Goal: Task Accomplishment & Management: Use online tool/utility

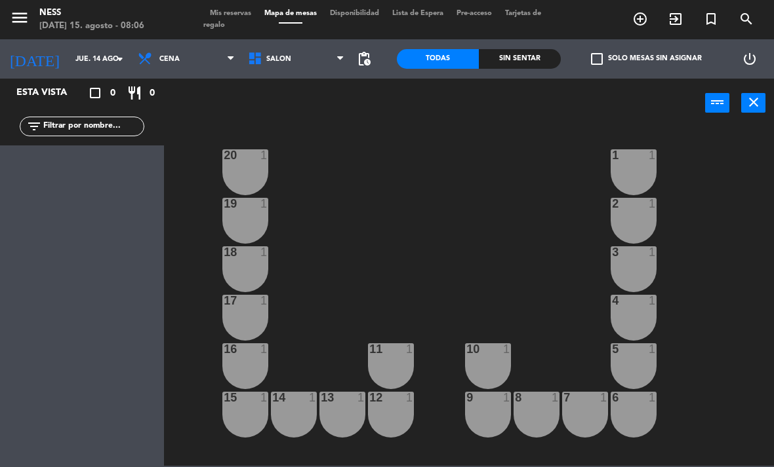
click at [89, 60] on input "jue. 14 ago." at bounding box center [117, 60] width 97 height 22
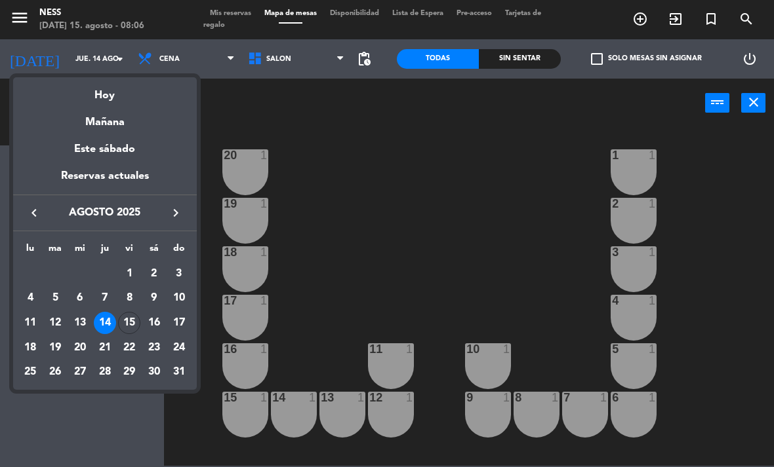
click at [134, 328] on div "15" at bounding box center [129, 323] width 22 height 22
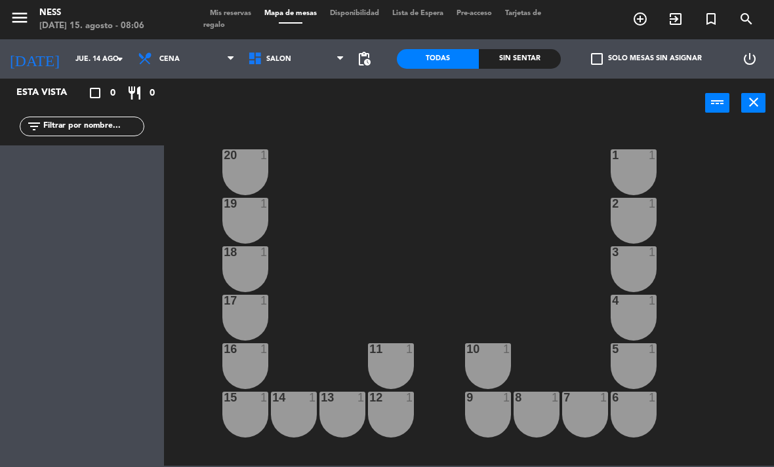
type input "vie. 15 ago."
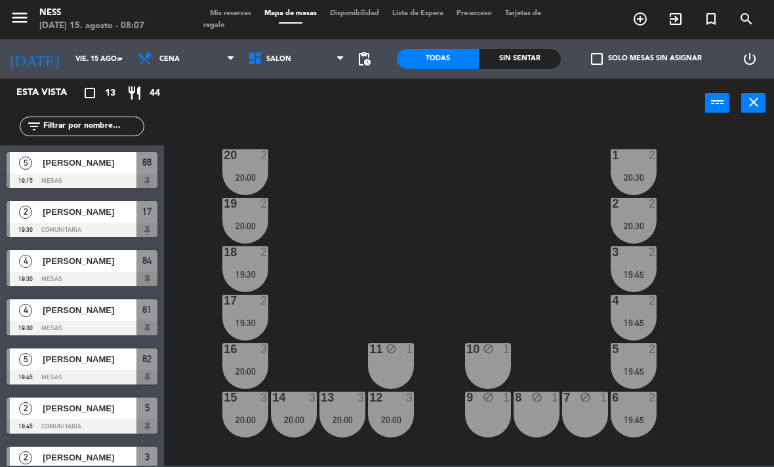
scroll to position [-1, 0]
click at [163, 59] on span "Cena" at bounding box center [169, 59] width 20 height 9
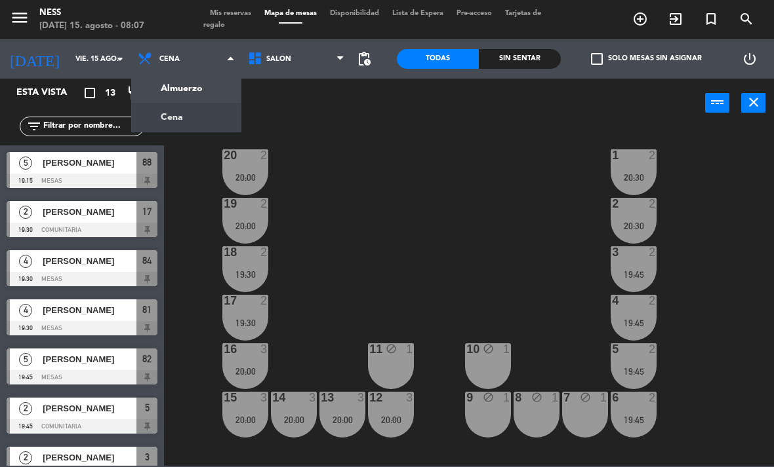
scroll to position [0, 0]
click at [153, 89] on ng-component "menu Ness [DATE] 15. agosto - 08:07 Mis reservas Mapa de mesas Disponibilidad L…" at bounding box center [387, 233] width 774 height 466
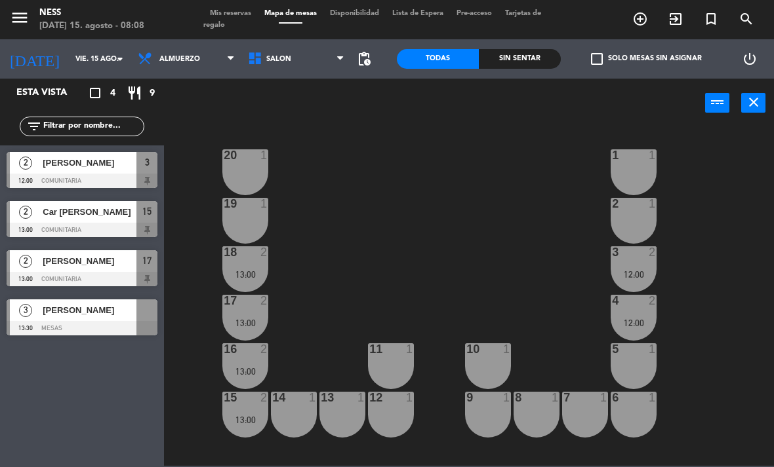
click at [253, 263] on div "18 2 13:00" at bounding box center [245, 270] width 46 height 46
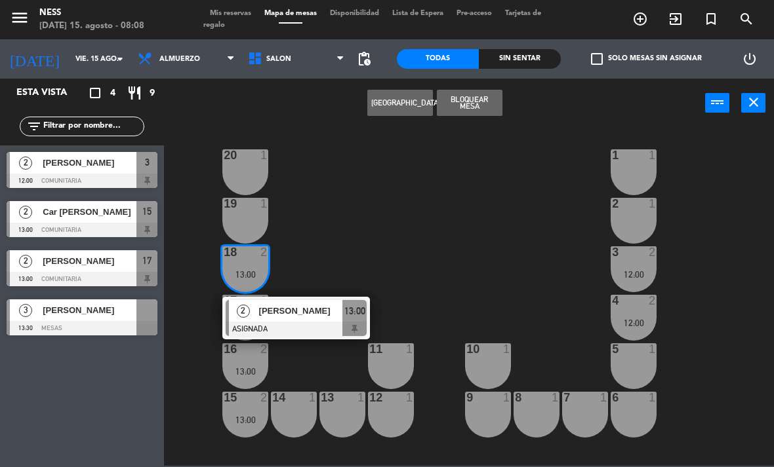
click at [102, 275] on div at bounding box center [82, 279] width 151 height 14
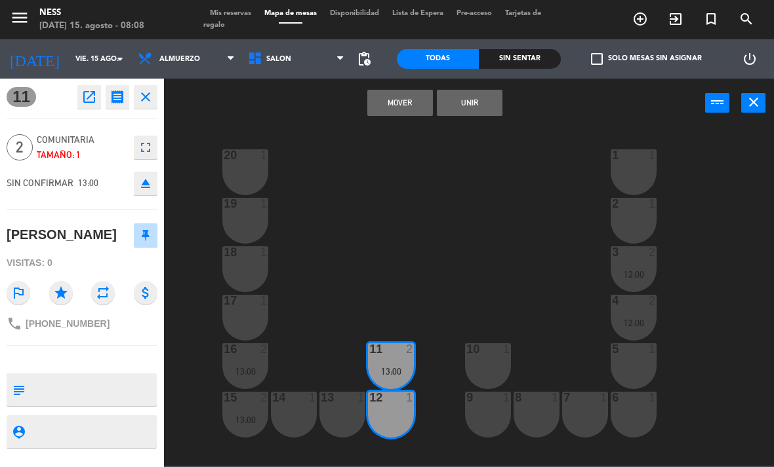
click at [399, 106] on button "Mover" at bounding box center [400, 103] width 66 height 26
click at [397, 416] on div "13:00" at bounding box center [391, 420] width 46 height 9
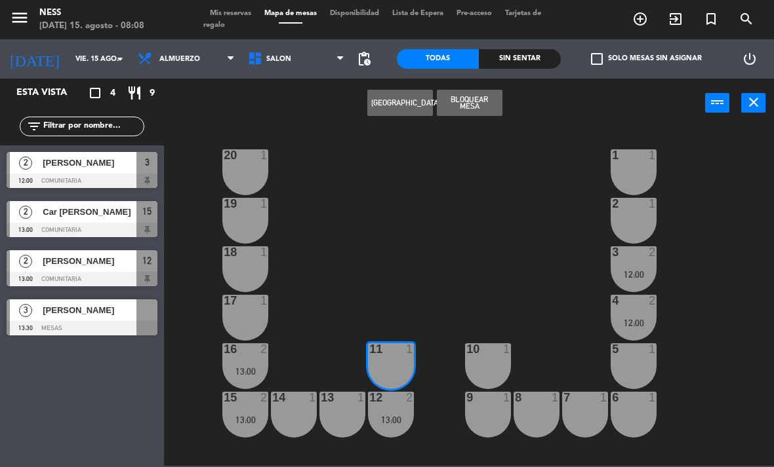
click at [399, 406] on div "12 2 13:00" at bounding box center [391, 415] width 46 height 46
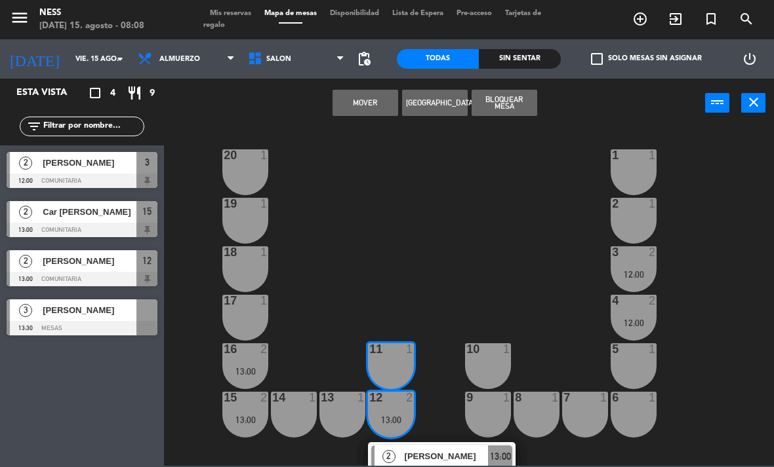
click at [371, 101] on button "Mover" at bounding box center [365, 103] width 66 height 26
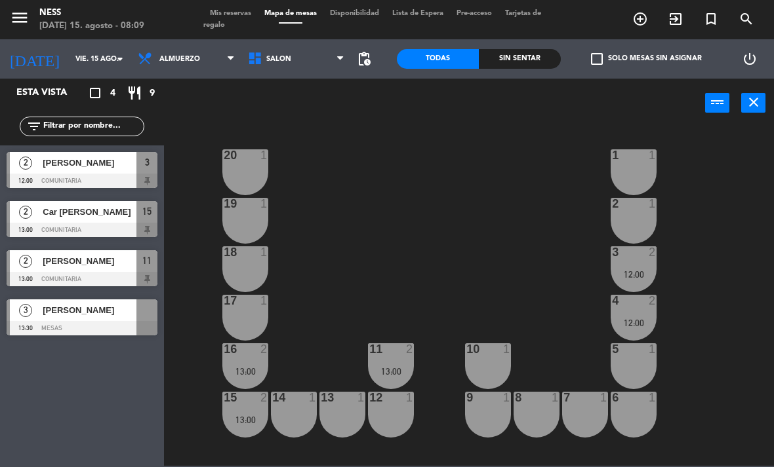
click at [122, 268] on span "[PERSON_NAME]" at bounding box center [90, 261] width 94 height 14
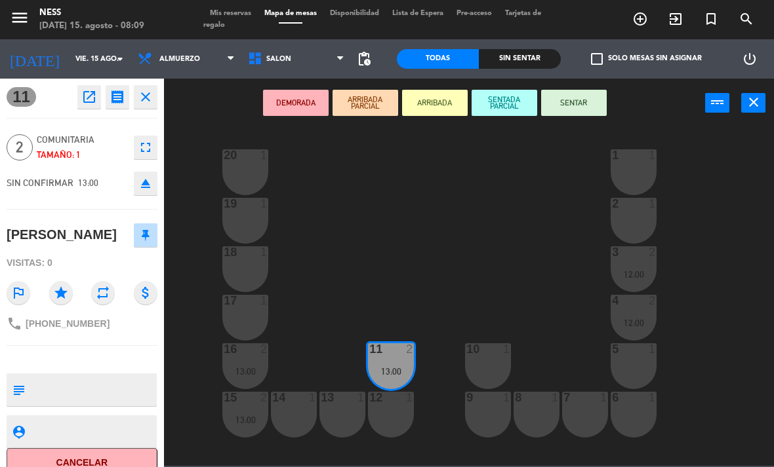
click at [395, 413] on div "12 1" at bounding box center [391, 415] width 46 height 46
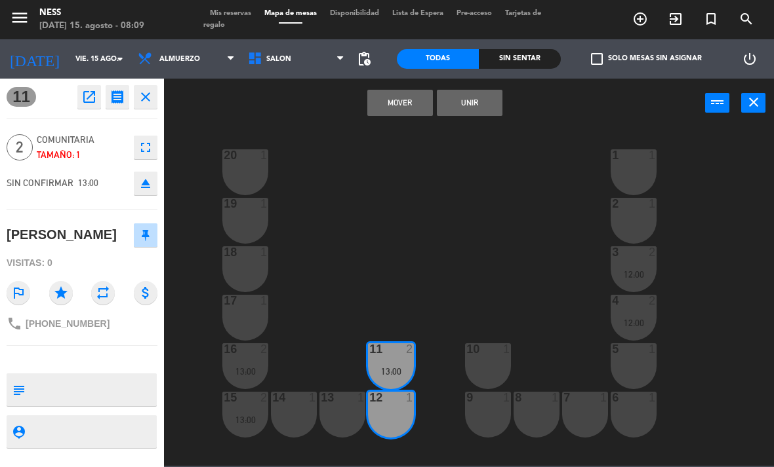
click at [473, 111] on button "Unir" at bounding box center [470, 103] width 66 height 26
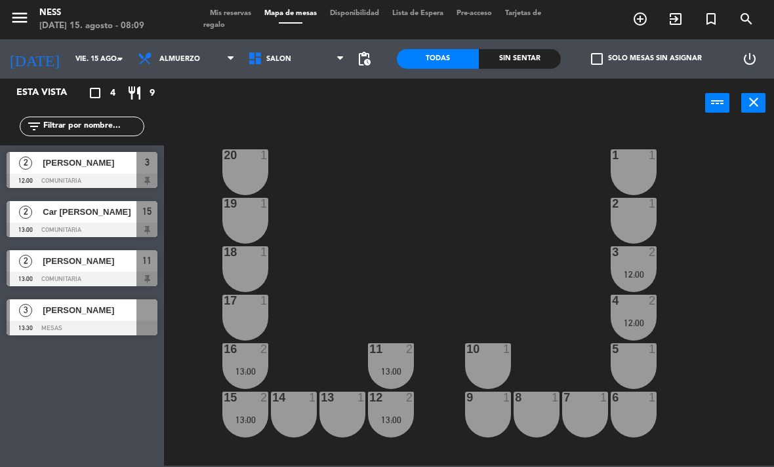
click at [247, 364] on div "16 2 13:00" at bounding box center [245, 367] width 46 height 46
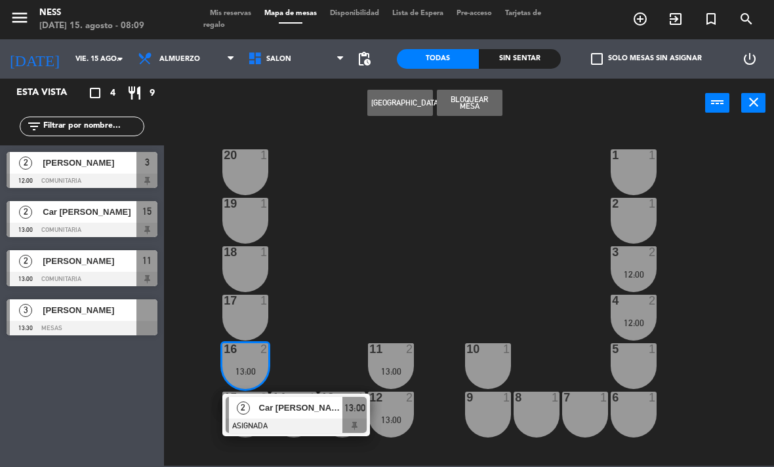
click at [114, 214] on span "Car [PERSON_NAME]" at bounding box center [90, 212] width 94 height 14
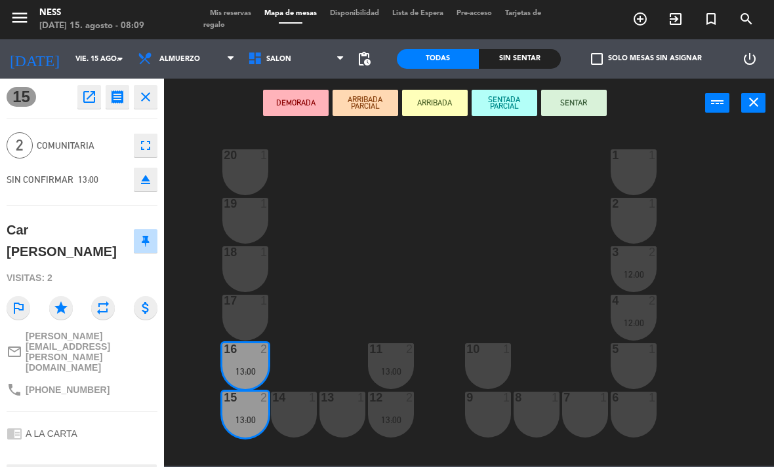
click at [245, 311] on div "17 1" at bounding box center [245, 318] width 46 height 46
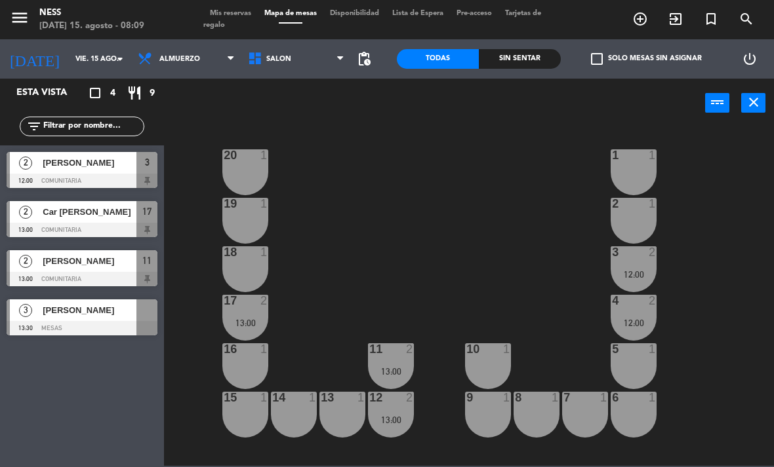
click at [250, 319] on div "13:00" at bounding box center [245, 323] width 46 height 9
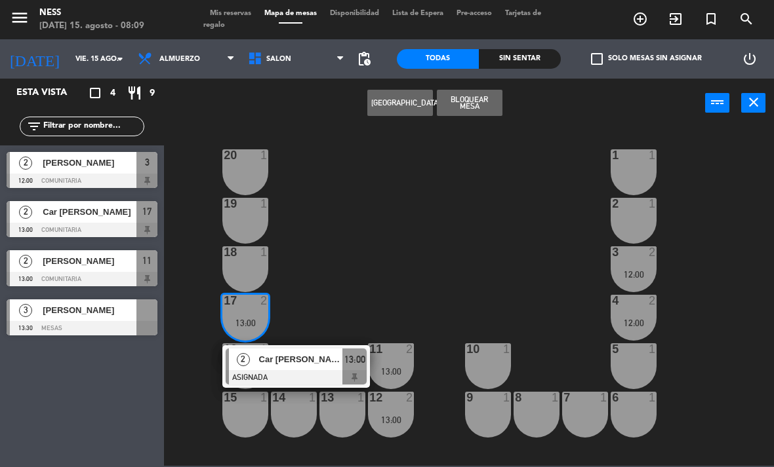
click at [441, 59] on div "Todas" at bounding box center [438, 59] width 82 height 20
click at [296, 358] on span "Car [PERSON_NAME]" at bounding box center [301, 360] width 84 height 14
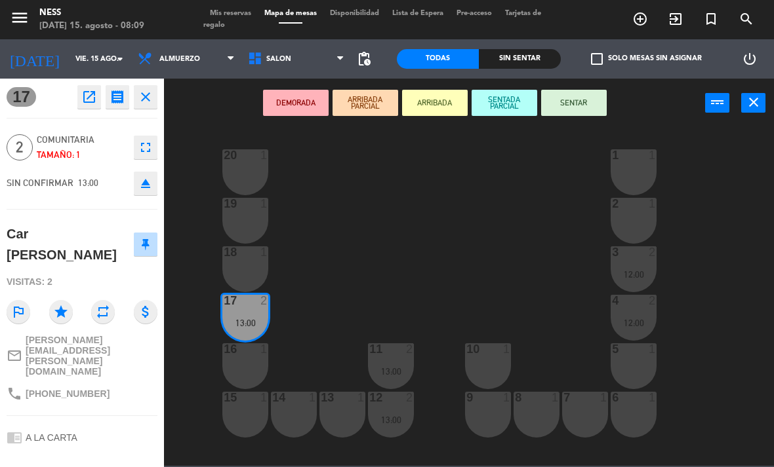
click at [256, 360] on div "16 1" at bounding box center [245, 367] width 46 height 46
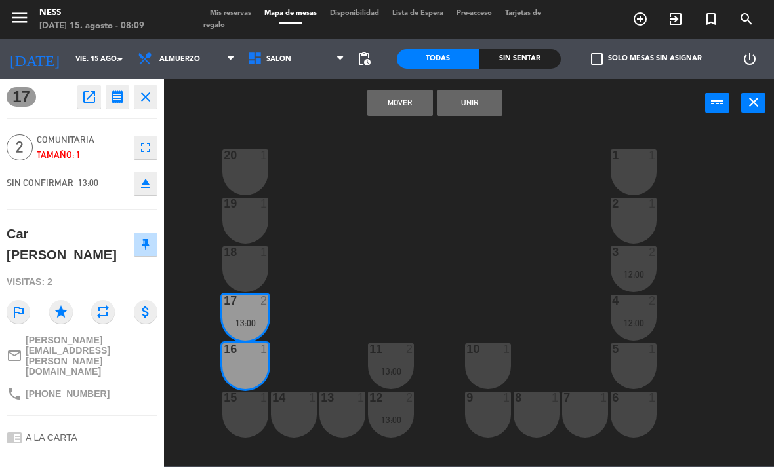
click at [399, 101] on button "Mover" at bounding box center [400, 103] width 66 height 26
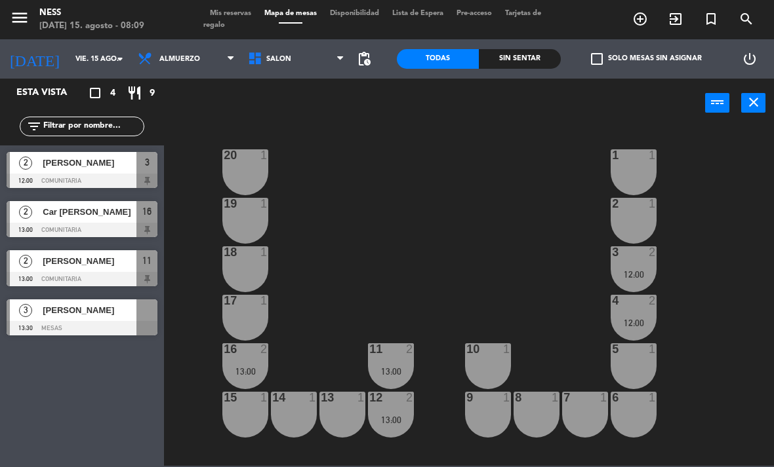
click at [111, 221] on div "Car [PERSON_NAME]" at bounding box center [88, 212] width 95 height 22
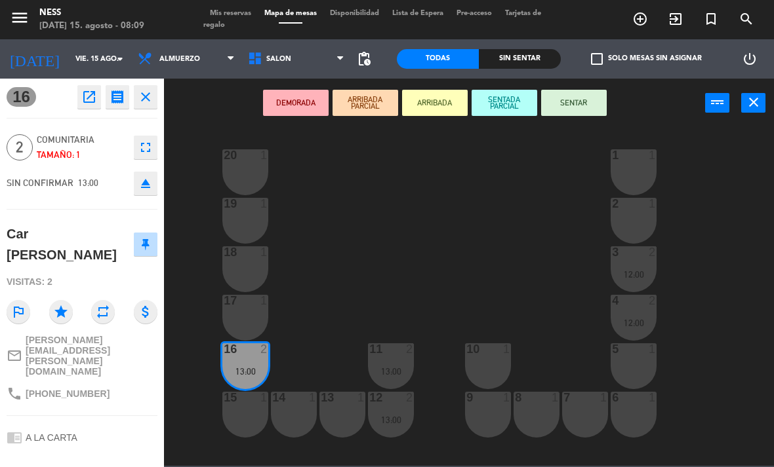
click at [250, 313] on div "17 1" at bounding box center [245, 318] width 46 height 46
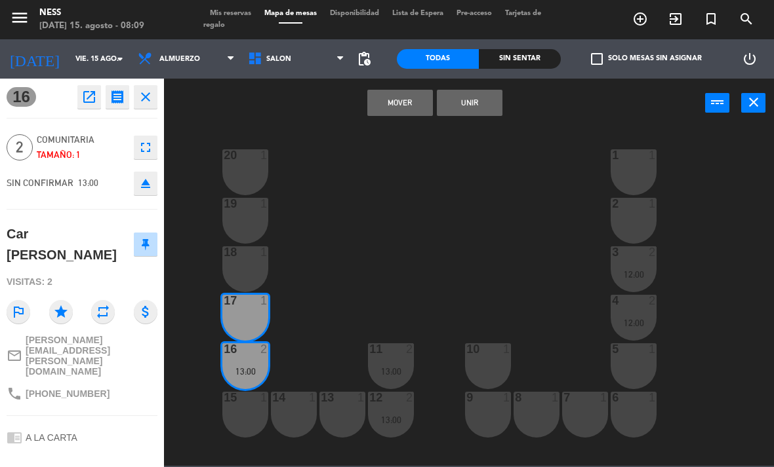
click at [406, 102] on button "Mover" at bounding box center [400, 103] width 66 height 26
click at [464, 100] on button "Unir" at bounding box center [470, 103] width 66 height 26
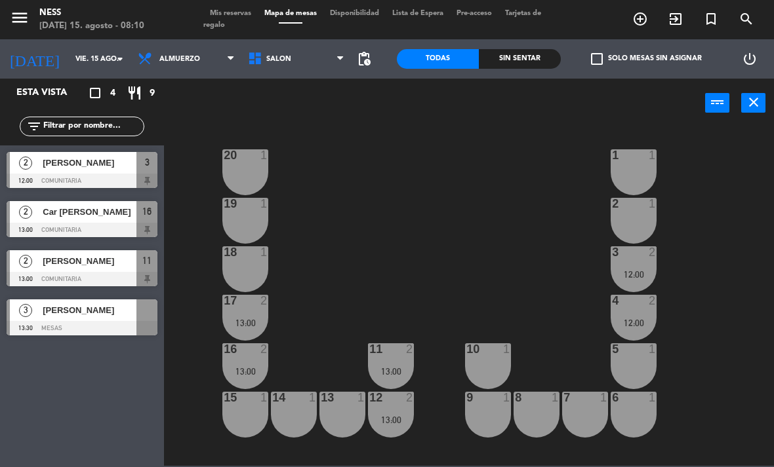
click at [92, 317] on span "[PERSON_NAME]" at bounding box center [90, 311] width 94 height 14
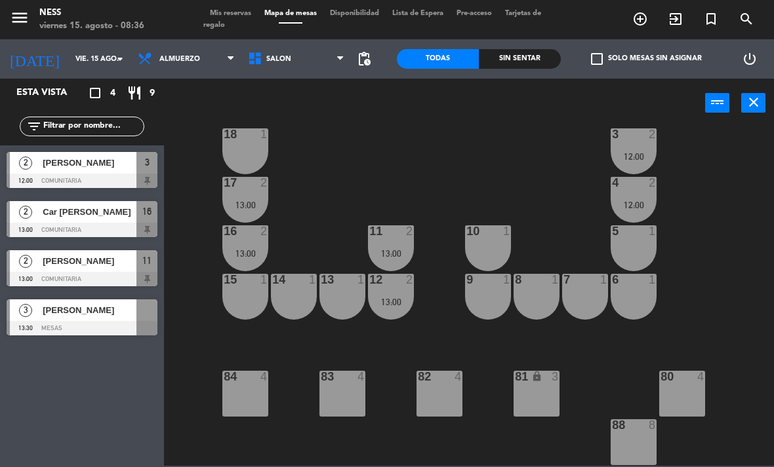
click at [85, 50] on input "vie. 15 ago." at bounding box center [117, 60] width 97 height 22
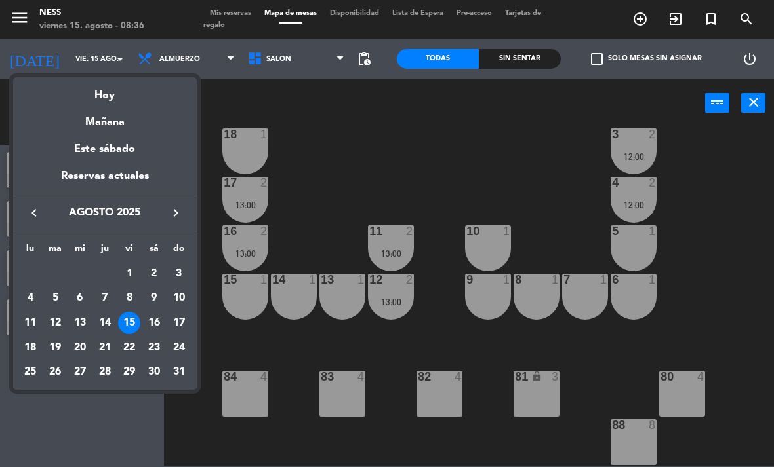
click at [324, 189] on div at bounding box center [387, 233] width 774 height 467
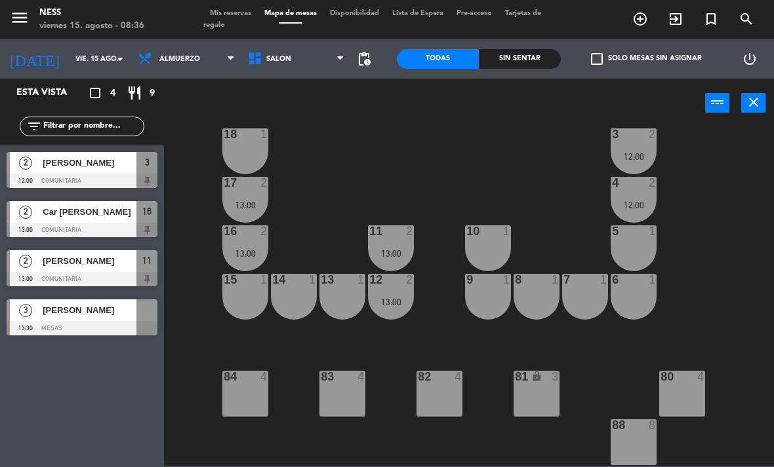
click at [191, 58] on span "Almuerzo" at bounding box center [179, 59] width 41 height 9
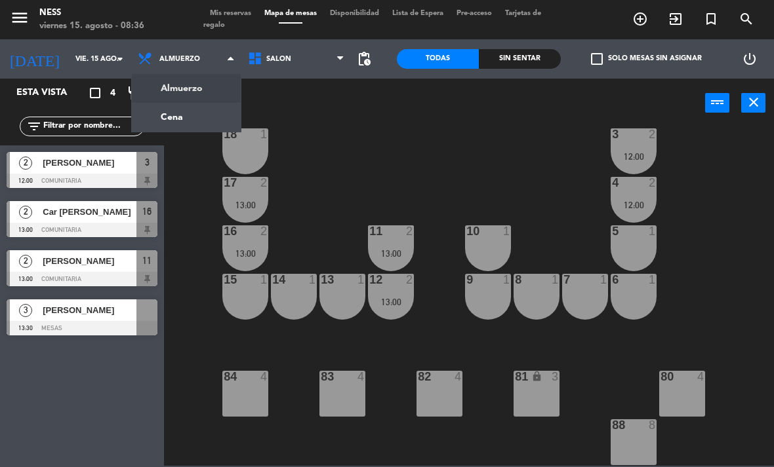
click at [215, 119] on ng-component "menu Ness [DATE] 15. agosto - 08:36 Mis reservas Mapa de mesas Disponibilidad L…" at bounding box center [387, 233] width 774 height 466
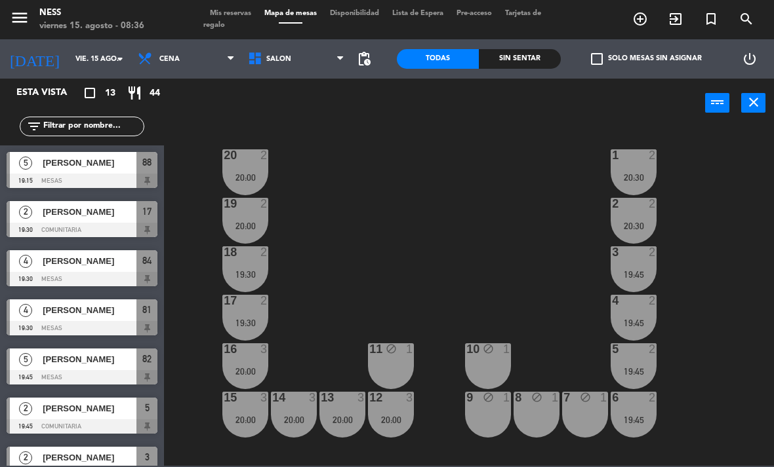
click at [203, 56] on span "Cena" at bounding box center [186, 59] width 110 height 29
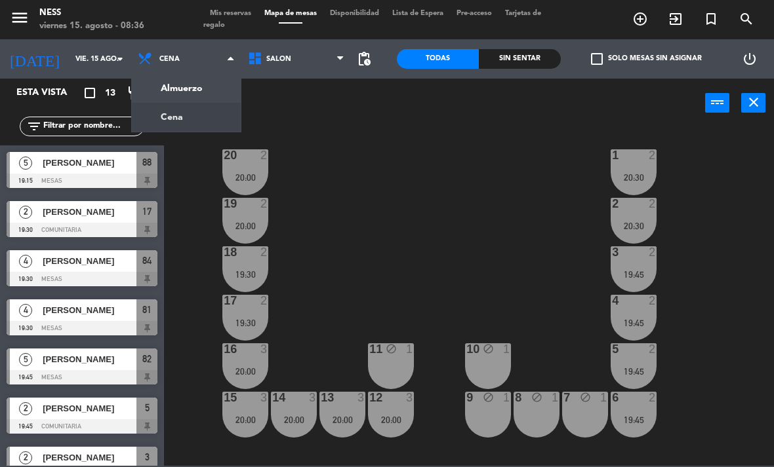
click at [201, 89] on ng-component "menu Ness [DATE] 15. agosto - 08:36 Mis reservas Mapa de mesas Disponibilidad L…" at bounding box center [387, 233] width 774 height 466
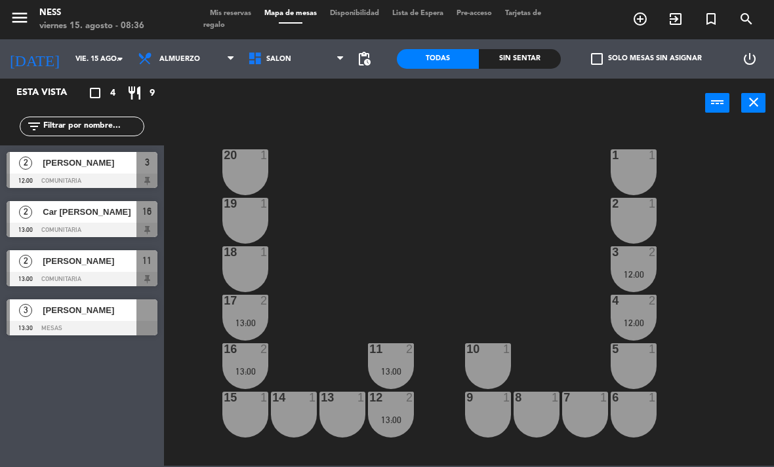
click at [234, 12] on span "Mis reservas" at bounding box center [230, 13] width 54 height 7
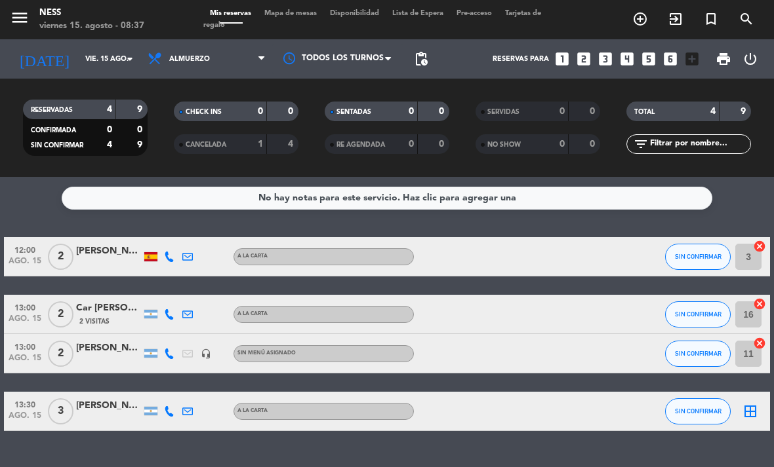
click at [292, 10] on span "Mapa de mesas" at bounding box center [291, 13] width 66 height 7
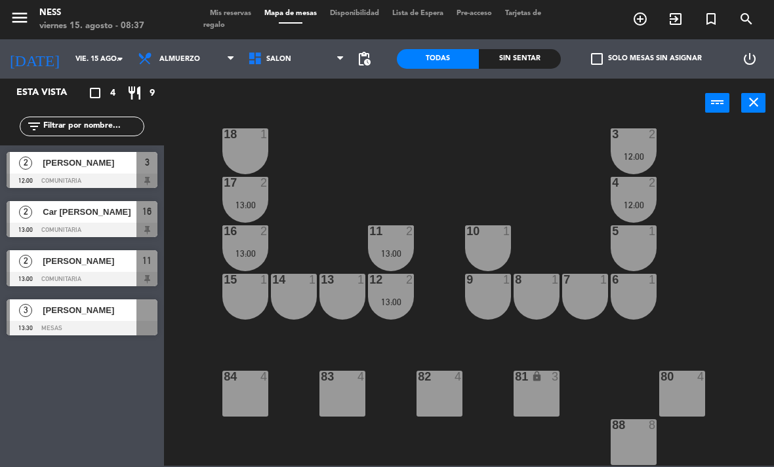
scroll to position [118, 0]
